Goal: Information Seeking & Learning: Learn about a topic

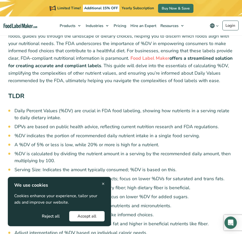
scroll to position [181, 0]
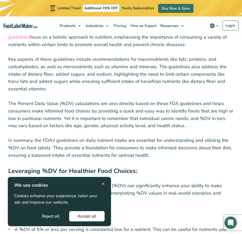
scroll to position [2196, 0]
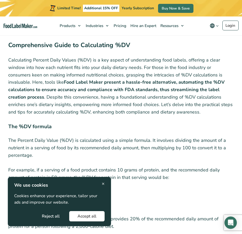
click at [103, 182] on span "×" at bounding box center [103, 184] width 3 height 7
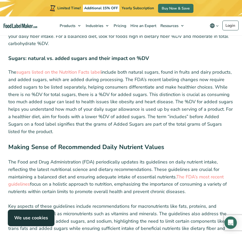
scroll to position [2041, 0]
